Goal: Understand process/instructions: Learn how to perform a task or action

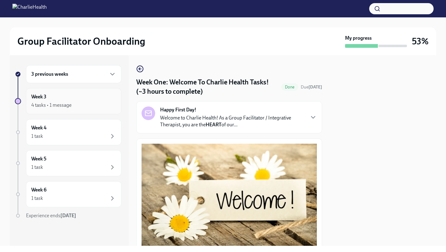
click at [59, 103] on div "4 tasks • 1 message" at bounding box center [51, 105] width 40 height 7
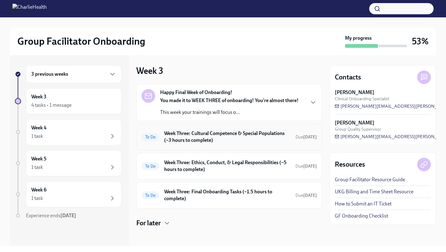
click at [208, 135] on h6 "Week Three: Cultural Competence & Special Populations (~3 hours to complete)" at bounding box center [227, 137] width 126 height 14
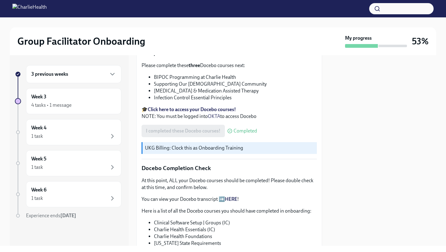
scroll to position [206, 0]
click at [219, 111] on strong "Click here to access your Docebo courses!" at bounding box center [192, 110] width 88 height 6
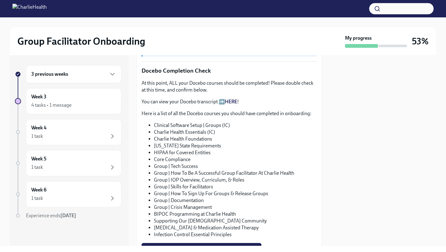
scroll to position [304, 0]
click at [227, 100] on link "HERE" at bounding box center [231, 101] width 12 height 6
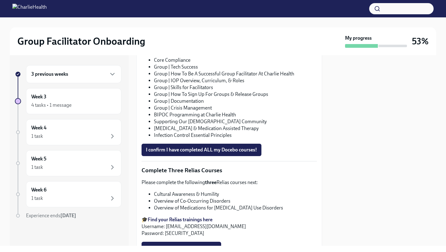
scroll to position [479, 0]
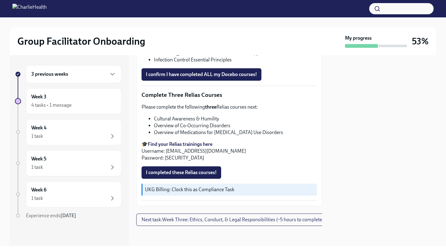
click at [183, 143] on strong "Find your Relias trainings here" at bounding box center [180, 144] width 65 height 6
drag, startPoint x: 165, startPoint y: 150, endPoint x: 233, endPoint y: 152, distance: 67.5
click at [233, 152] on p "🎓 Find your Relias trainings here Username: [EMAIL_ADDRESS][DOMAIN_NAME] Passwo…" at bounding box center [229, 151] width 175 height 20
copy p "[EMAIL_ADDRESS][DOMAIN_NAME]"
drag, startPoint x: 164, startPoint y: 159, endPoint x: 179, endPoint y: 159, distance: 14.9
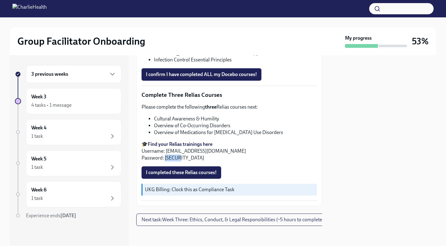
click at [179, 159] on p "🎓 Find your Relias trainings here Username: [EMAIL_ADDRESS][DOMAIN_NAME] Passwo…" at bounding box center [229, 151] width 175 height 20
copy p "ch1234"
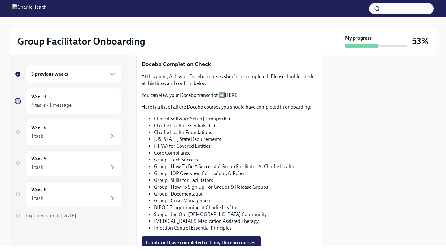
scroll to position [313, 0]
